Goal: Task Accomplishment & Management: Use online tool/utility

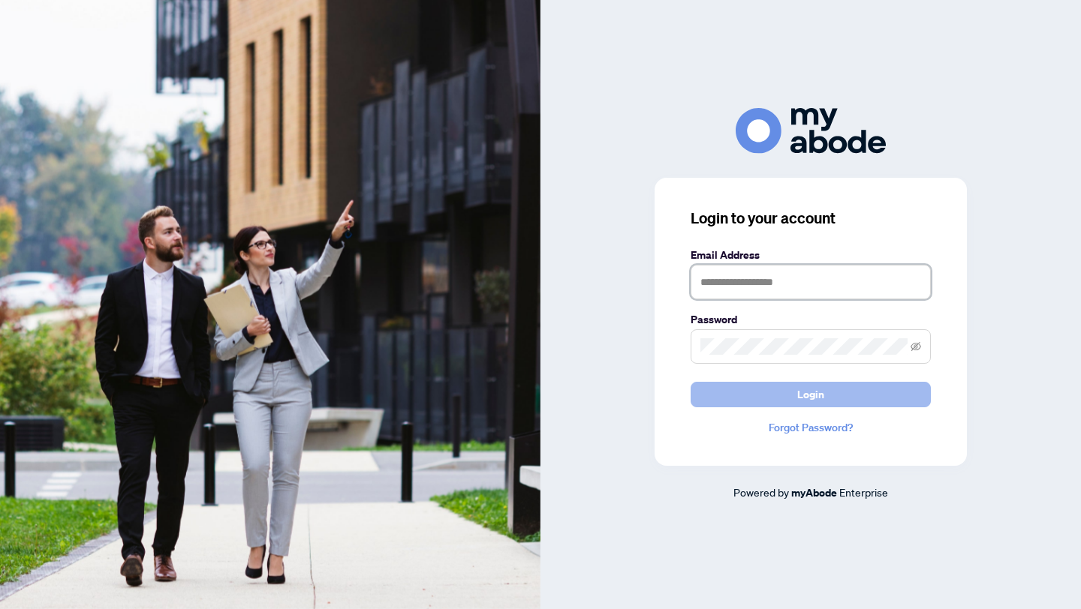
type input "**********"
click at [801, 395] on span "Login" at bounding box center [810, 395] width 27 height 24
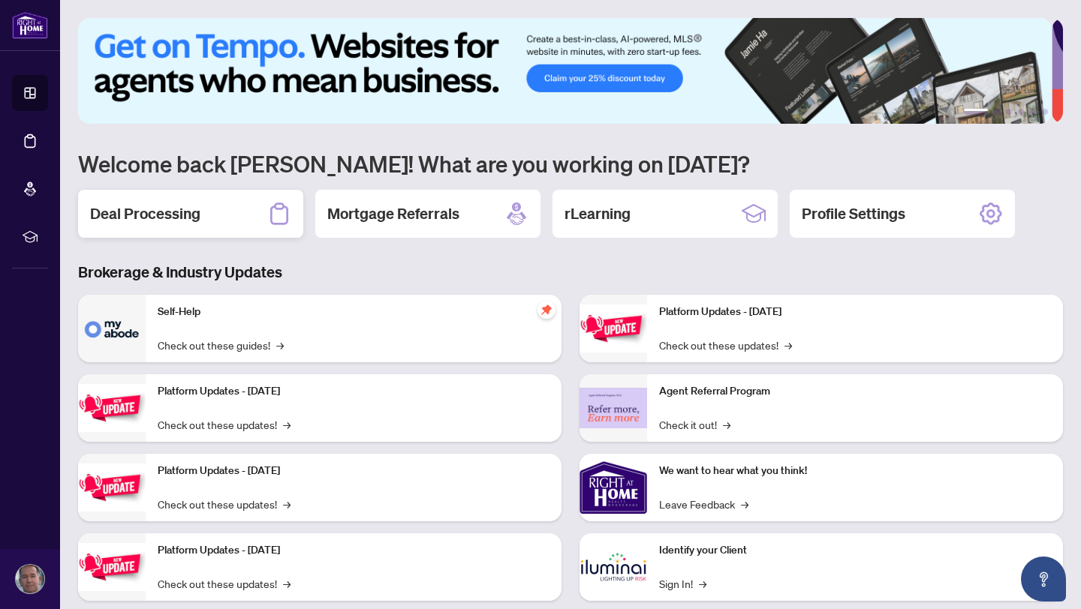
click at [145, 214] on h2 "Deal Processing" at bounding box center [145, 213] width 110 height 21
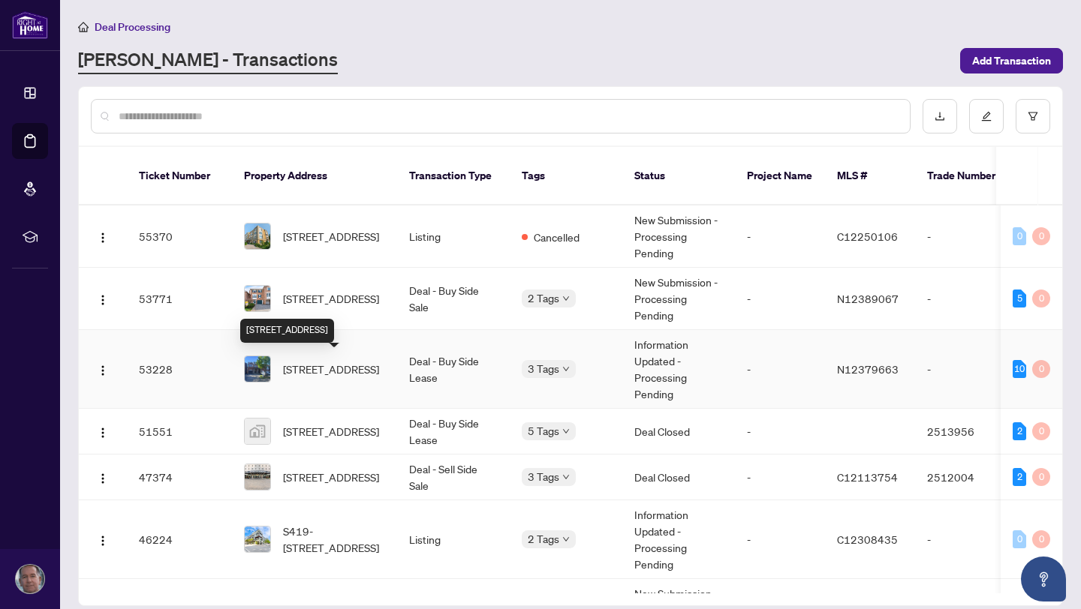
click at [321, 362] on span "[STREET_ADDRESS]" at bounding box center [331, 369] width 96 height 17
